Goal: Check status

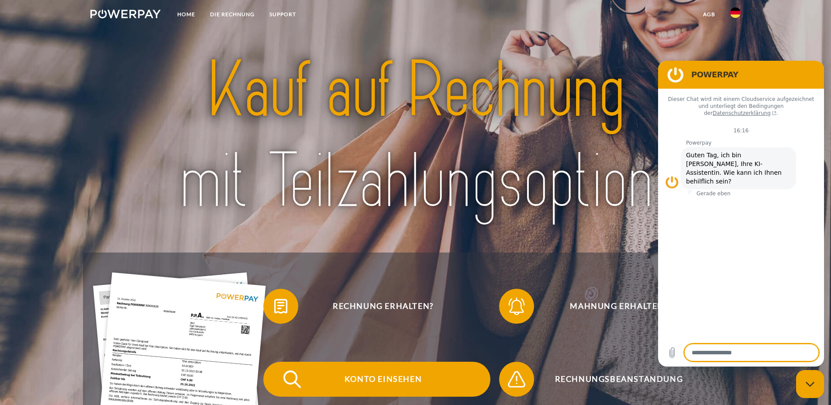
click at [422, 381] on span "Konto einsehen" at bounding box center [383, 379] width 214 height 35
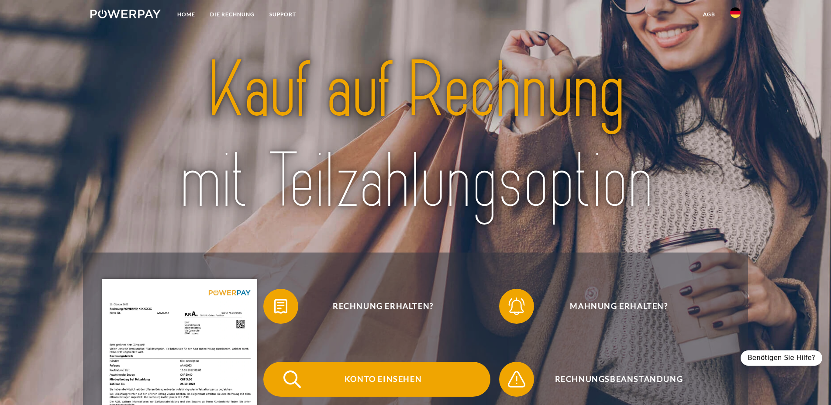
click at [392, 377] on span "Konto einsehen" at bounding box center [383, 379] width 214 height 35
click at [383, 387] on span "Konto einsehen" at bounding box center [383, 379] width 214 height 35
